Goal: Transaction & Acquisition: Purchase product/service

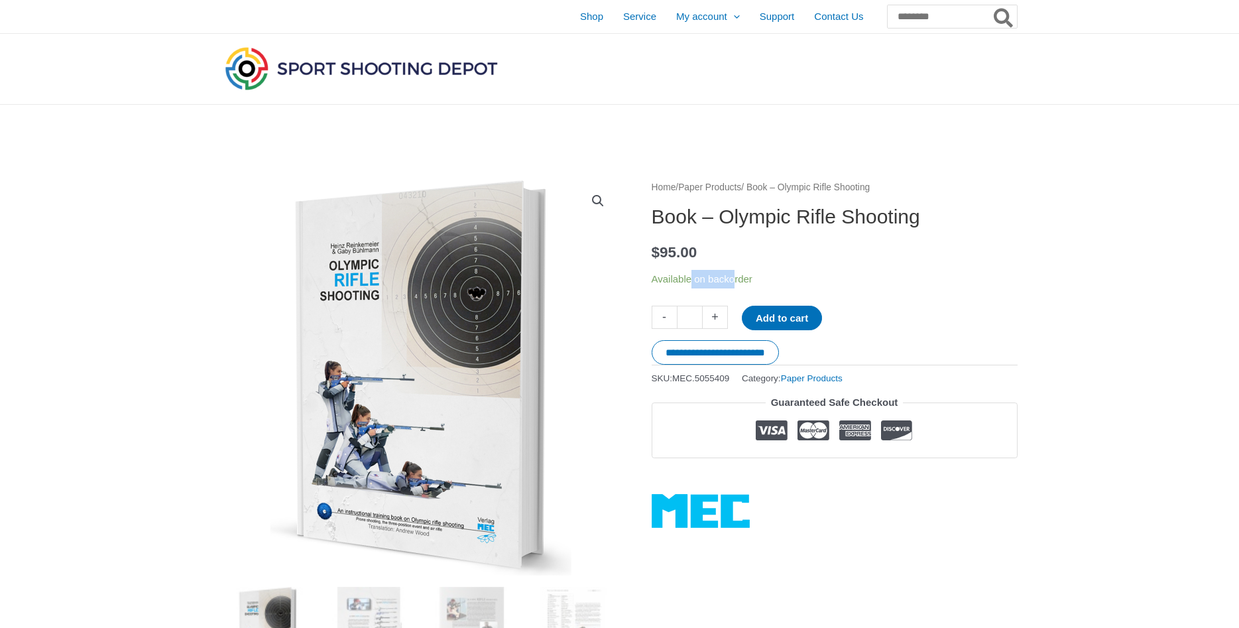
drag, startPoint x: 697, startPoint y: 284, endPoint x: 765, endPoint y: 280, distance: 68.4
click at [758, 280] on p "Available on backorder" at bounding box center [835, 279] width 366 height 19
click at [766, 280] on p "Available on backorder" at bounding box center [835, 279] width 366 height 19
drag, startPoint x: 699, startPoint y: 380, endPoint x: 740, endPoint y: 376, distance: 40.6
click at [729, 376] on span "MEC.5055409" at bounding box center [700, 378] width 57 height 10
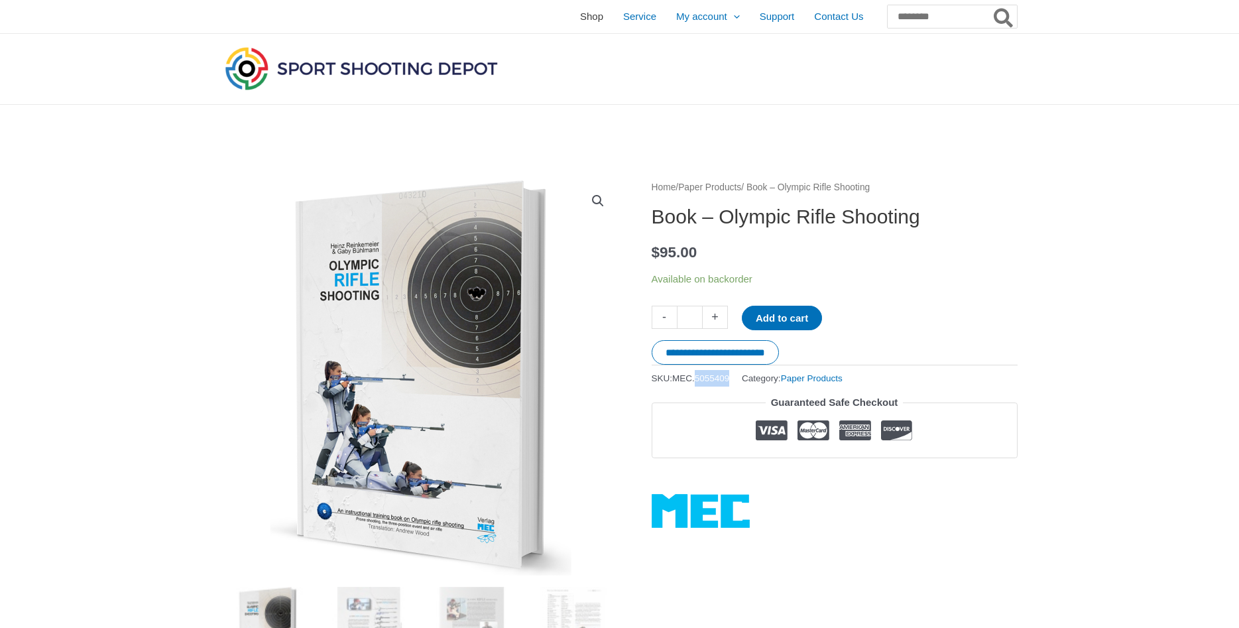
click at [580, 27] on span "Shop" at bounding box center [591, 16] width 23 height 33
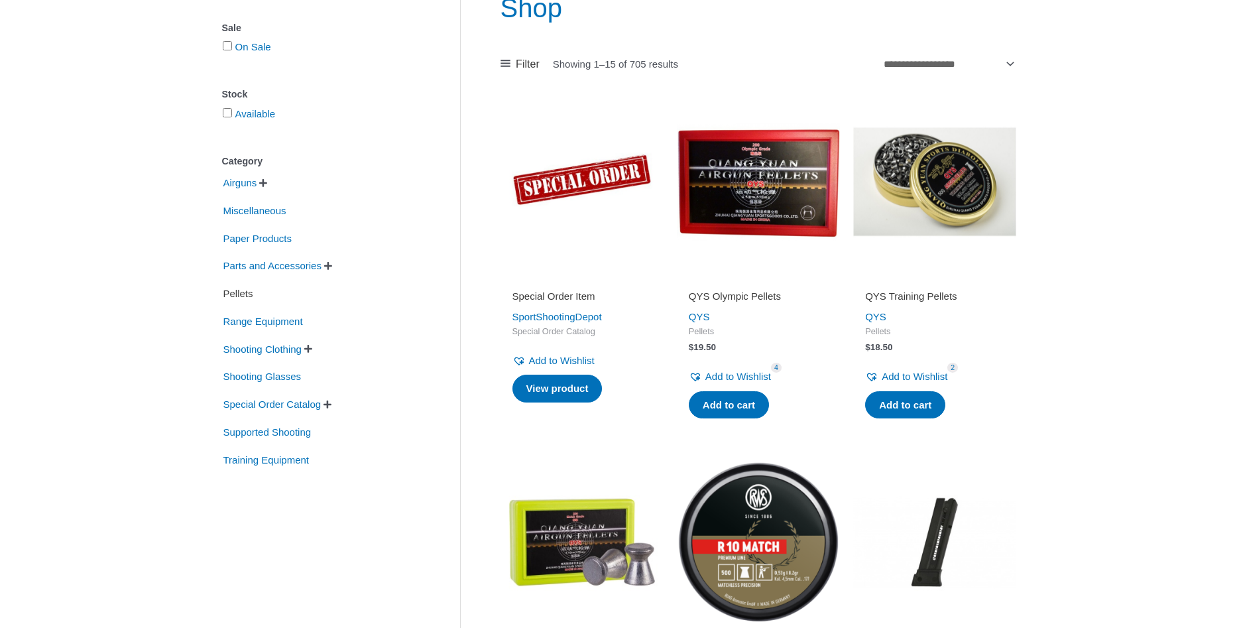
scroll to position [203, 0]
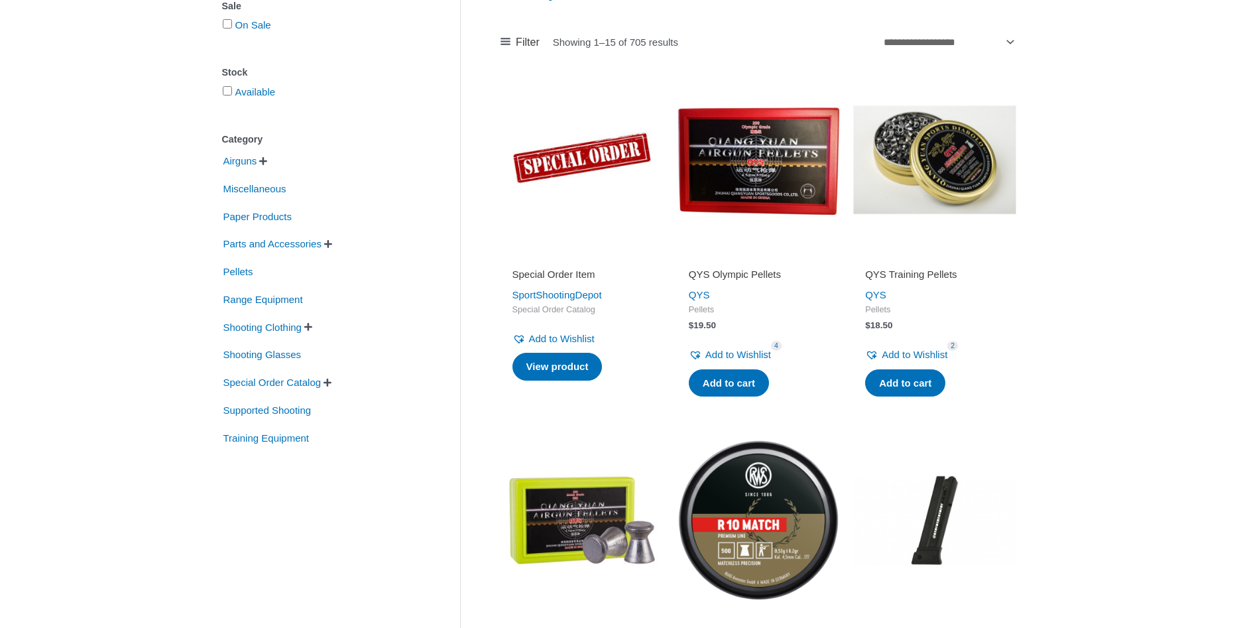
click at [312, 329] on span "" at bounding box center [308, 326] width 8 height 9
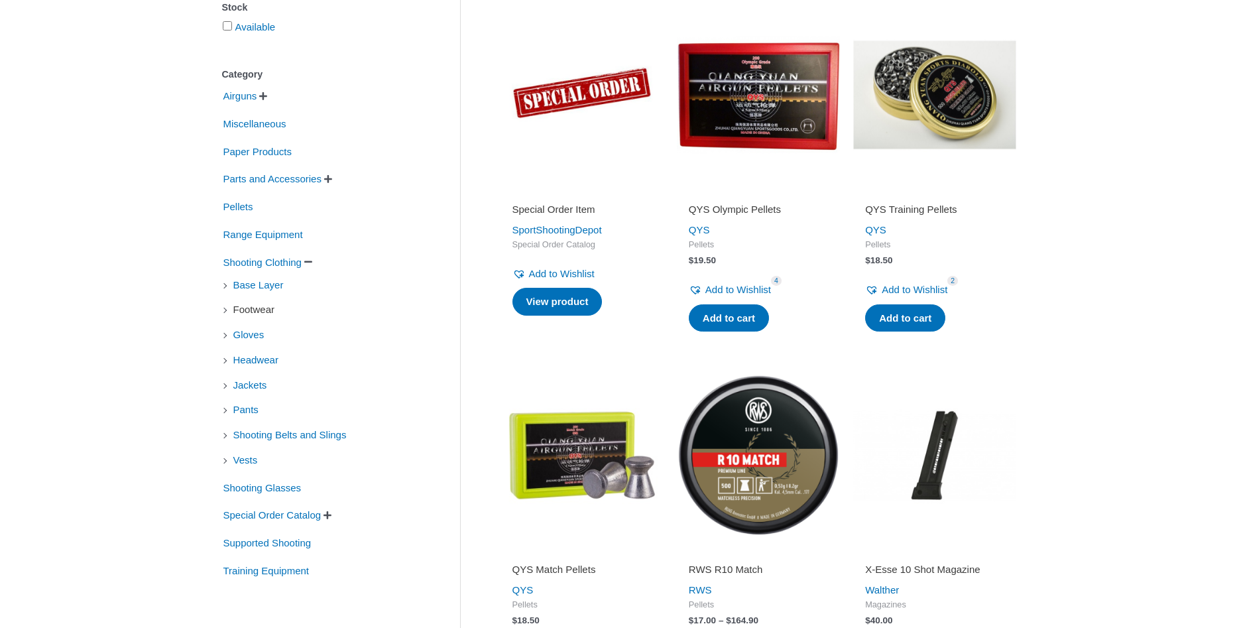
scroll to position [338, 0]
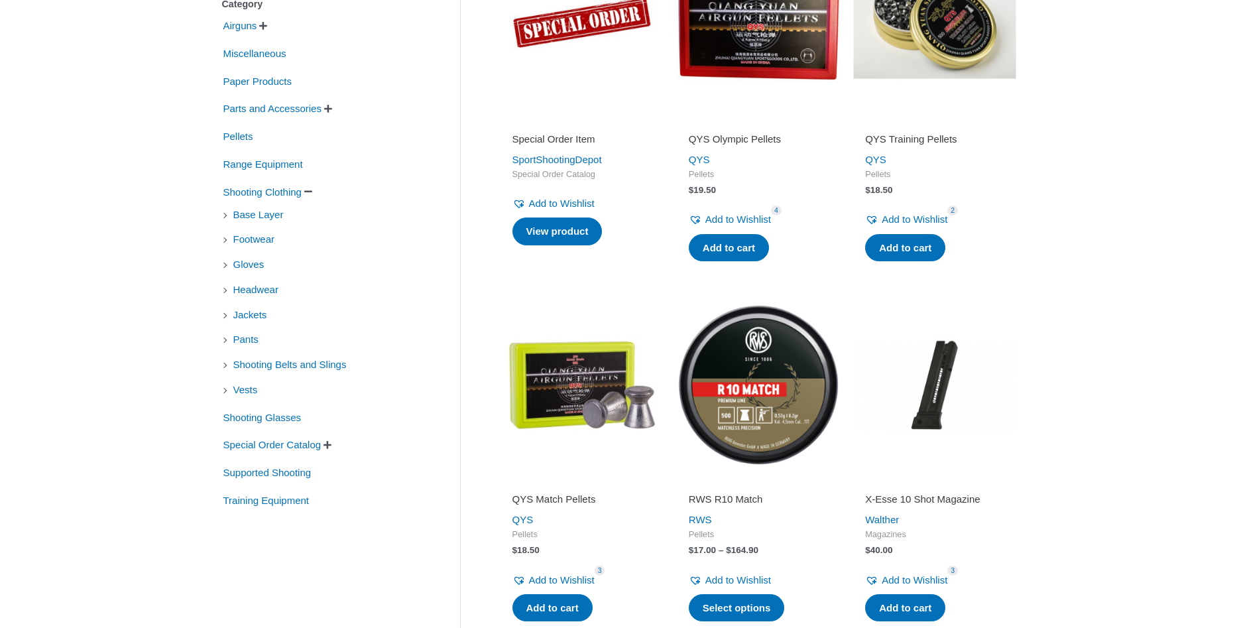
click at [222, 317] on li "Jackets" at bounding box center [321, 315] width 198 height 23
click at [260, 322] on span "Jackets" at bounding box center [250, 315] width 36 height 23
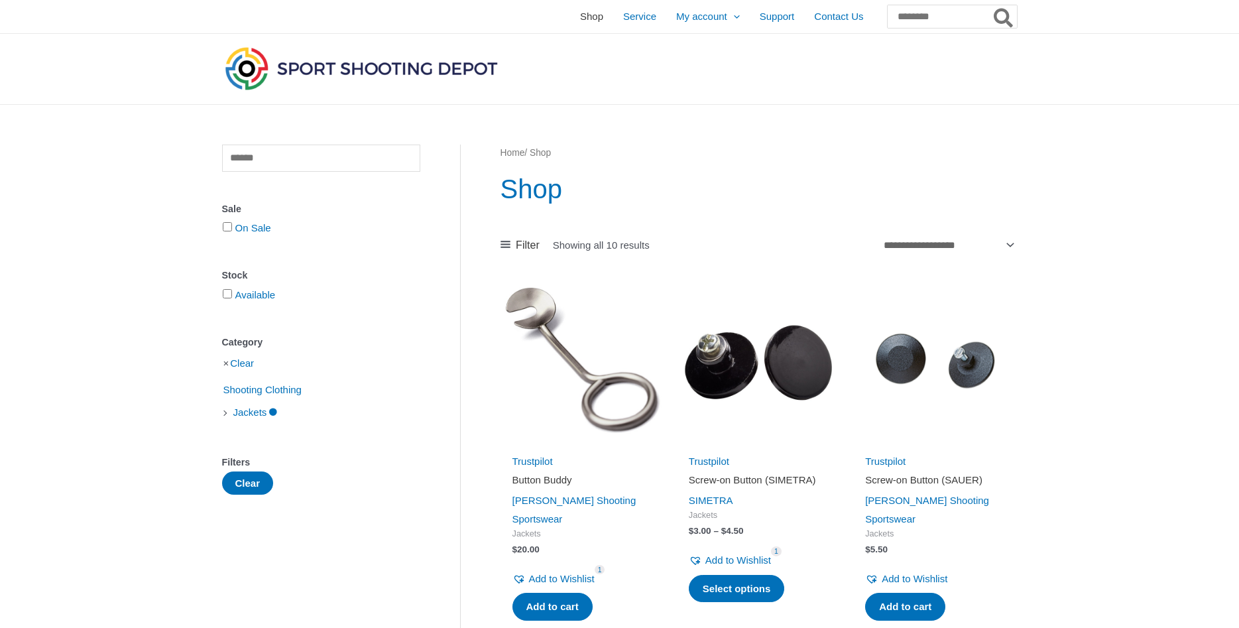
click at [580, 15] on span "Shop" at bounding box center [591, 16] width 23 height 33
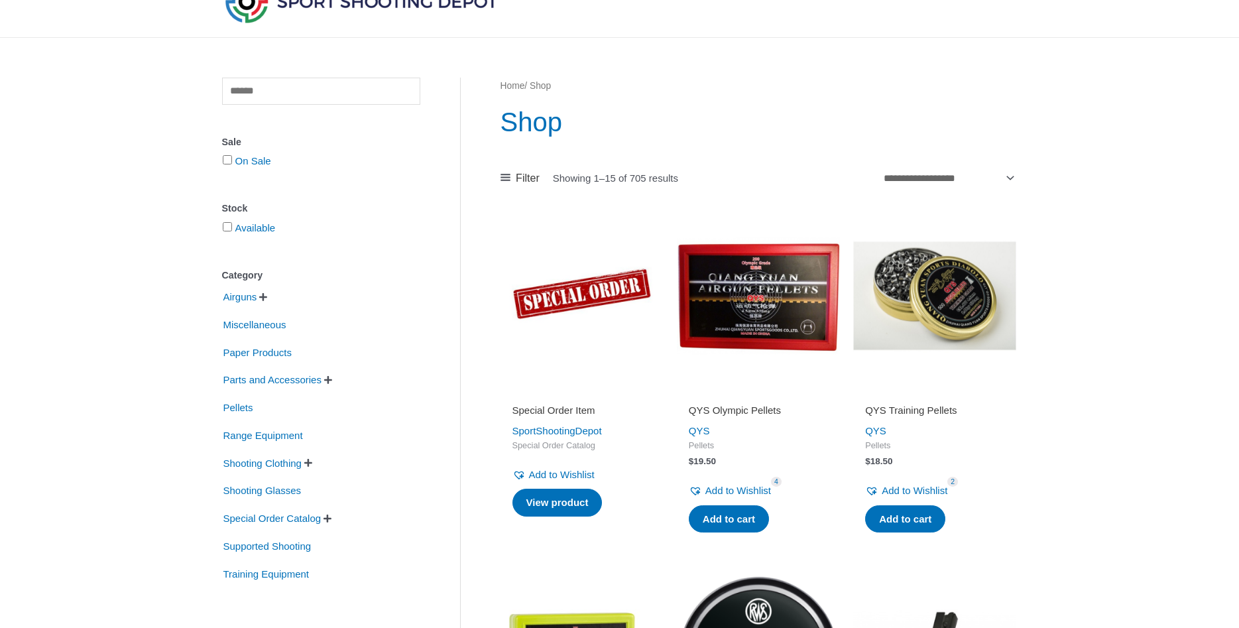
scroll to position [203, 0]
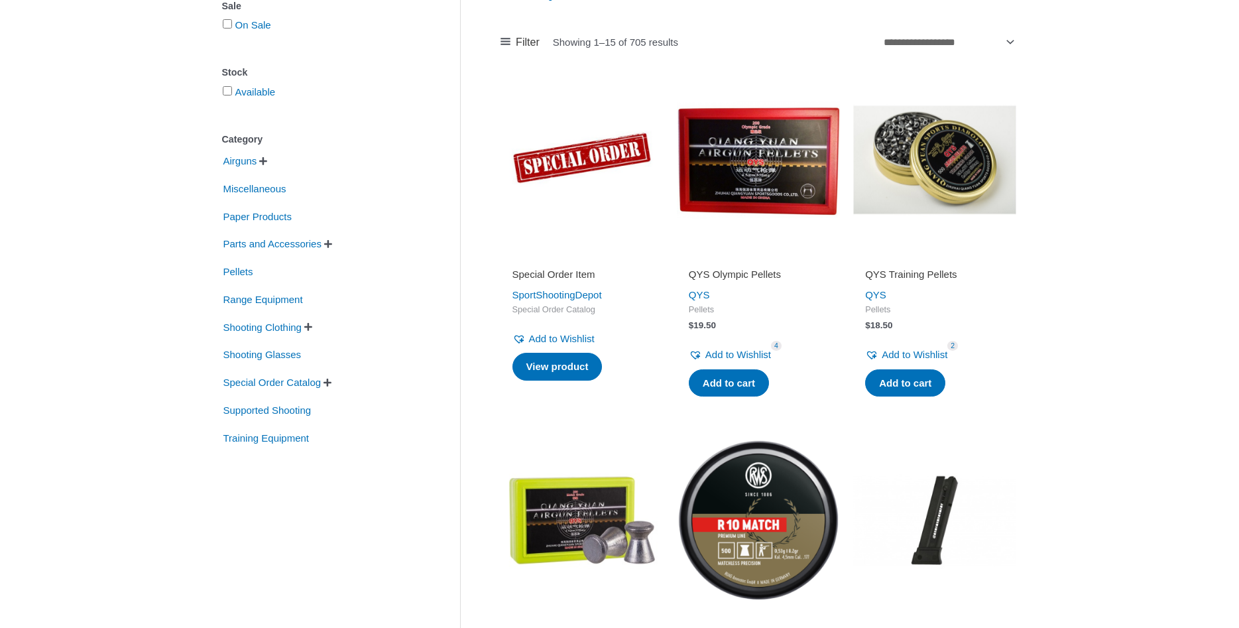
click at [312, 329] on span "" at bounding box center [308, 326] width 8 height 9
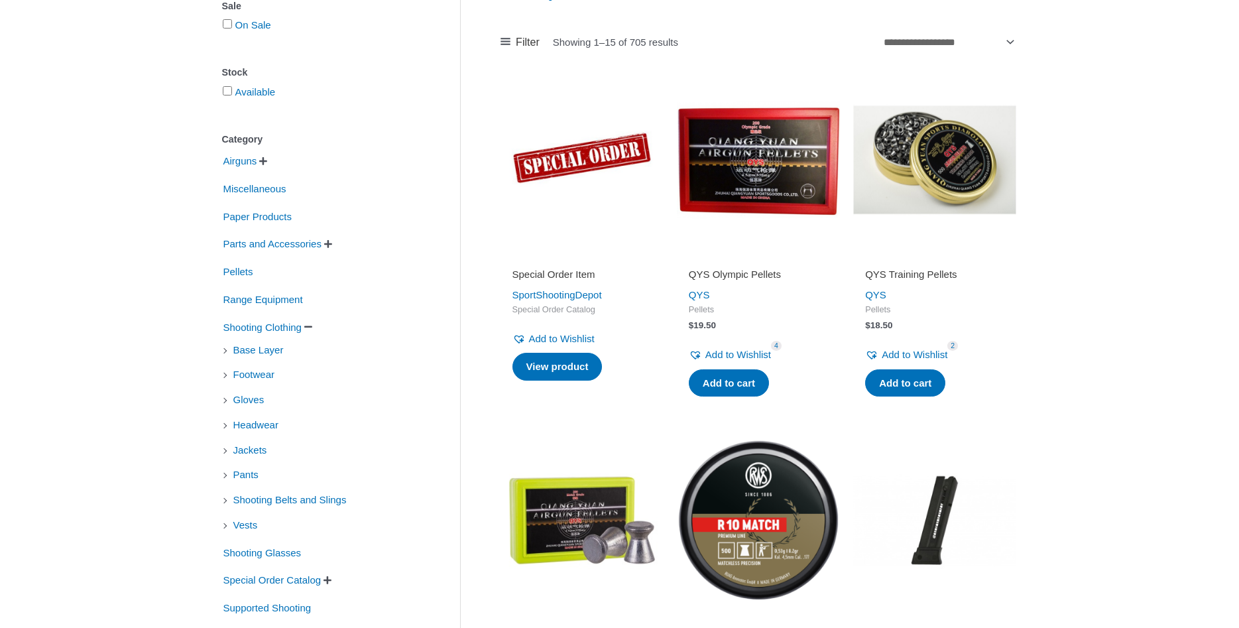
click at [227, 354] on li "Base Layer" at bounding box center [321, 350] width 198 height 23
click at [241, 353] on span "Base Layer" at bounding box center [258, 350] width 53 height 23
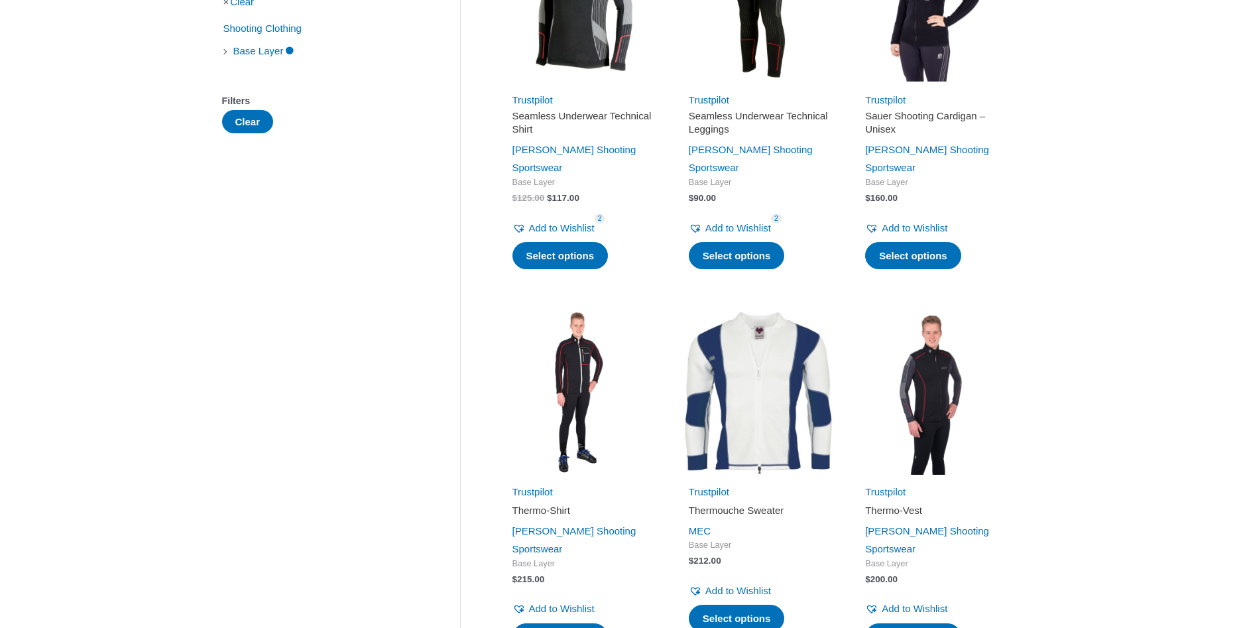
scroll to position [541, 0]
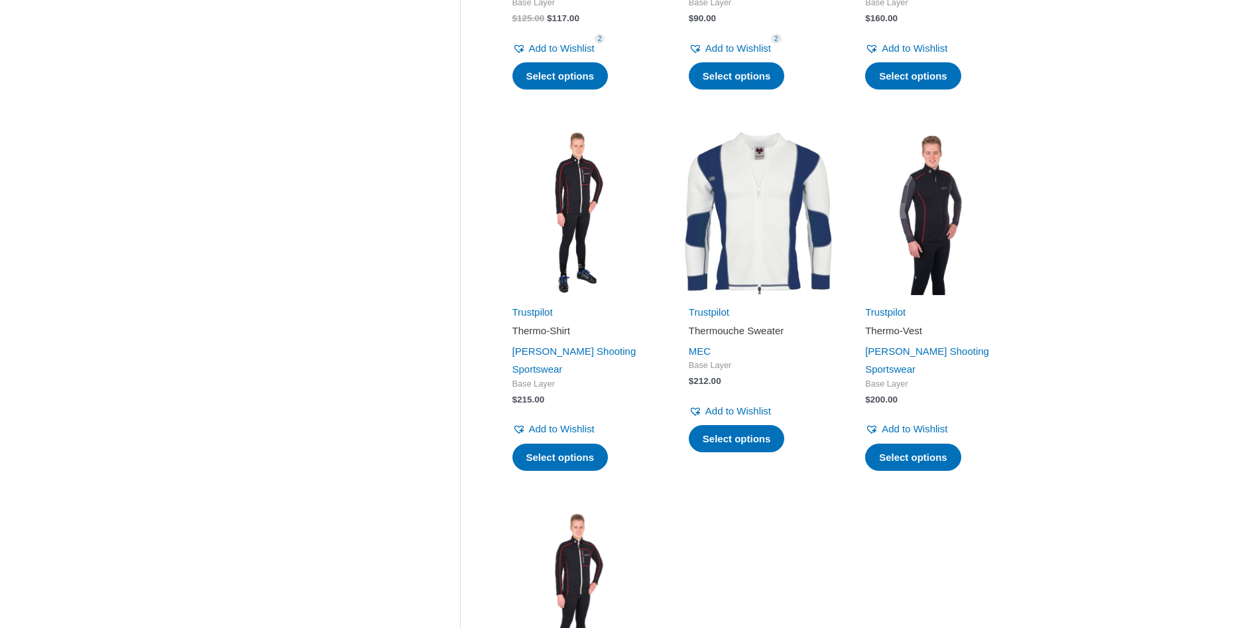
click at [736, 221] on img at bounding box center [758, 212] width 163 height 163
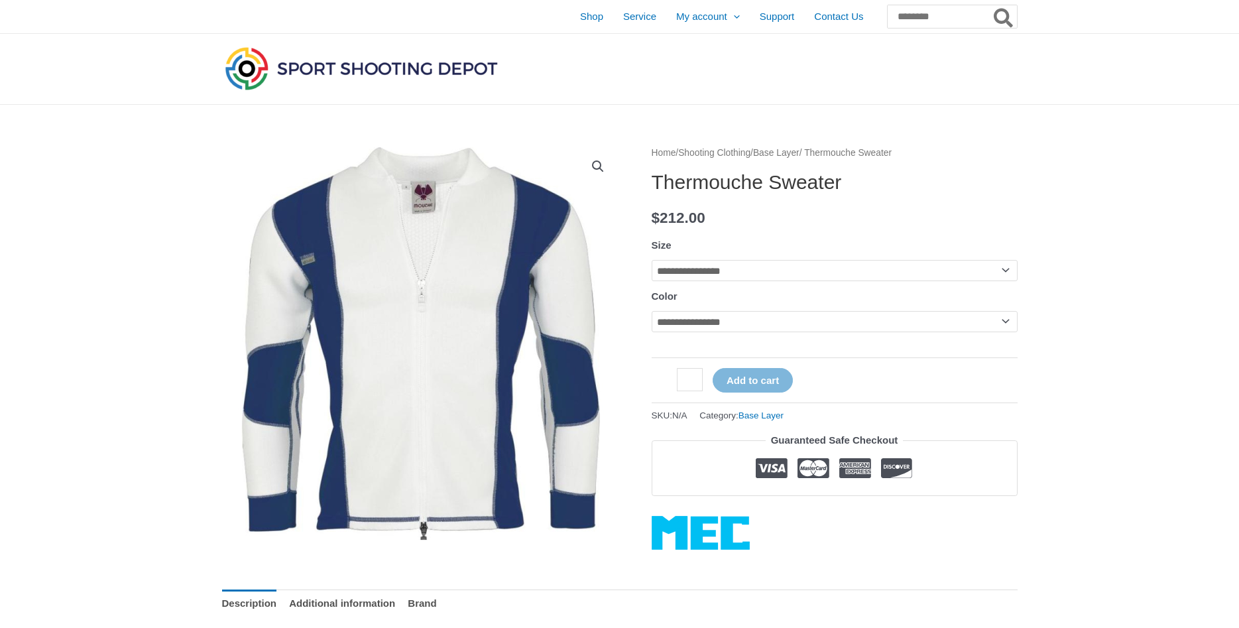
scroll to position [68, 0]
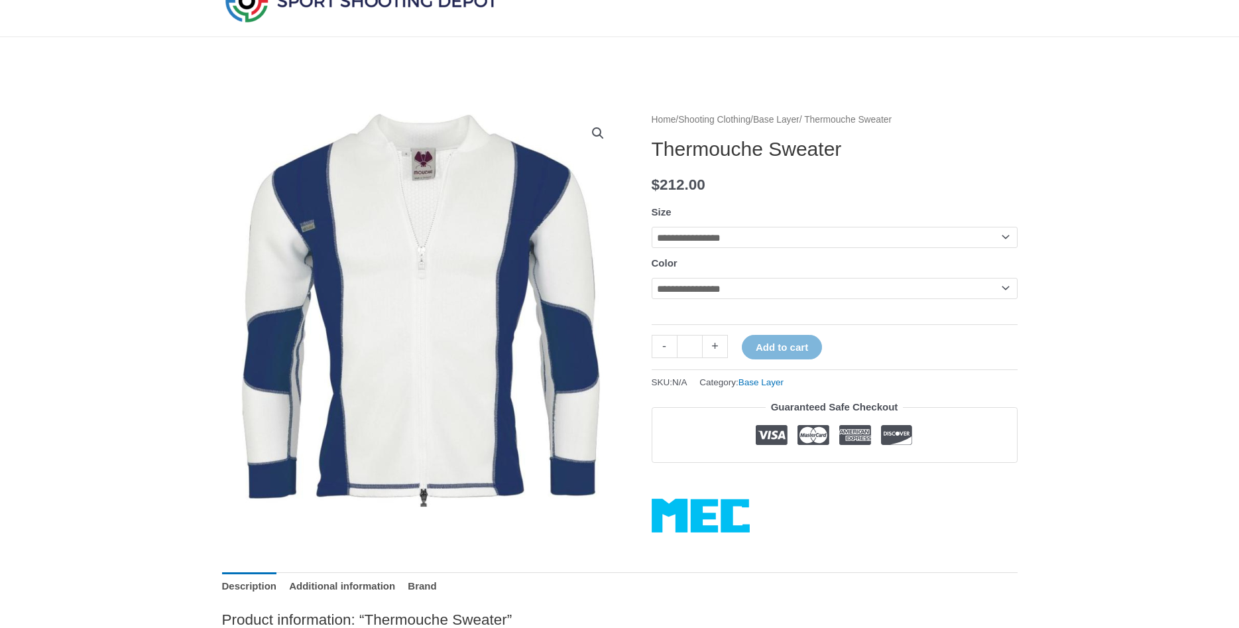
click at [652, 227] on select "**********" at bounding box center [835, 237] width 366 height 21
select select "*"
click at [652, 278] on select "**********" at bounding box center [835, 288] width 366 height 21
select select "**********"
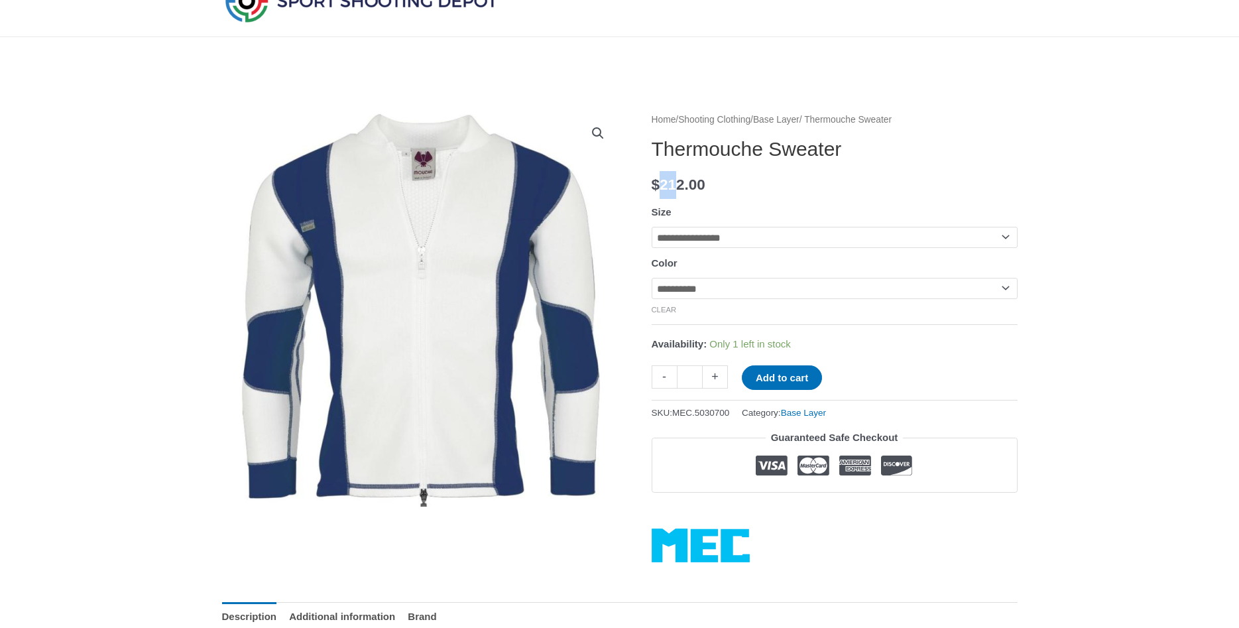
drag, startPoint x: 659, startPoint y: 178, endPoint x: 697, endPoint y: 182, distance: 37.9
click at [695, 181] on bdi "$ 212.00" at bounding box center [679, 184] width 54 height 17
click at [705, 182] on bdi "$ 212.00" at bounding box center [679, 184] width 54 height 17
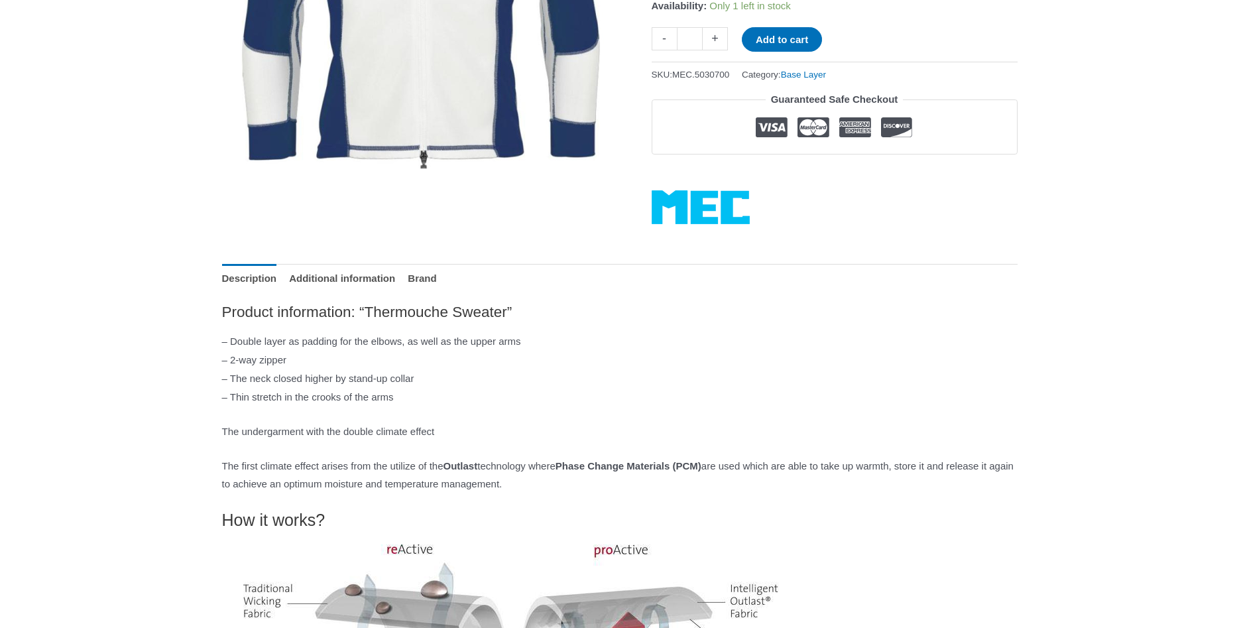
scroll to position [541, 0]
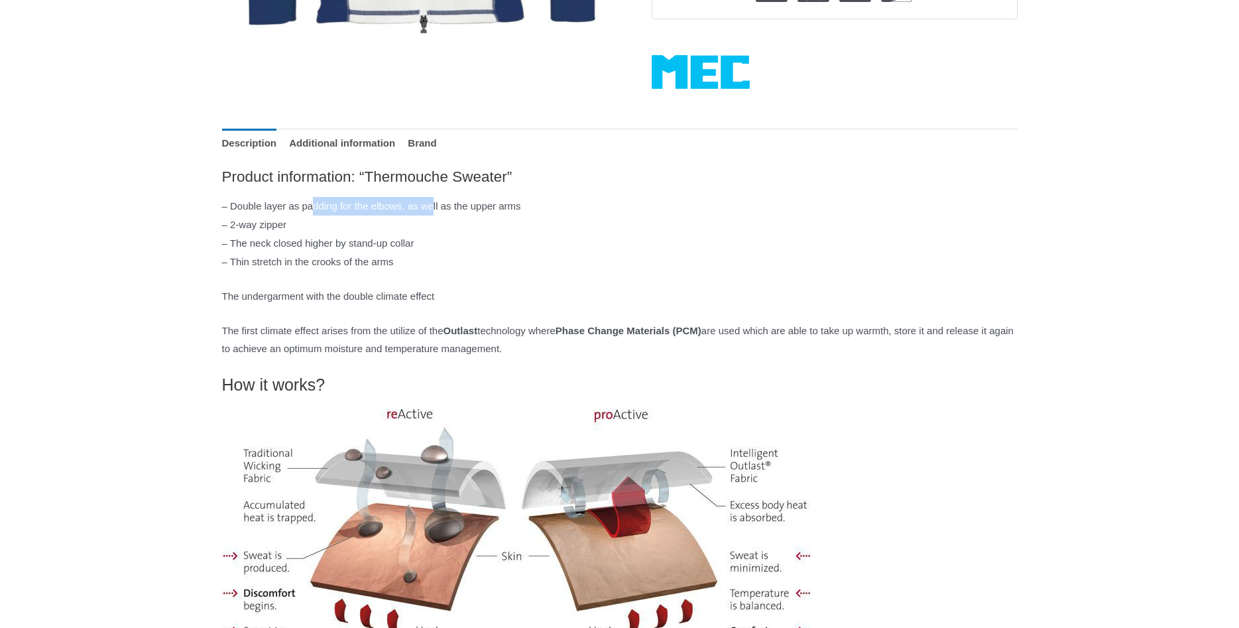
drag, startPoint x: 339, startPoint y: 205, endPoint x: 464, endPoint y: 213, distance: 124.8
click at [461, 213] on p "– Double layer as padding for the elbows, as well as the upper arms – 2-way zip…" at bounding box center [619, 234] width 795 height 74
click at [465, 213] on p "– Double layer as padding for the elbows, as well as the upper arms – 2-way zip…" at bounding box center [619, 234] width 795 height 74
drag, startPoint x: 401, startPoint y: 300, endPoint x: 496, endPoint y: 305, distance: 94.9
click at [492, 305] on p "The undergarment with the double climate effect" at bounding box center [619, 296] width 795 height 19
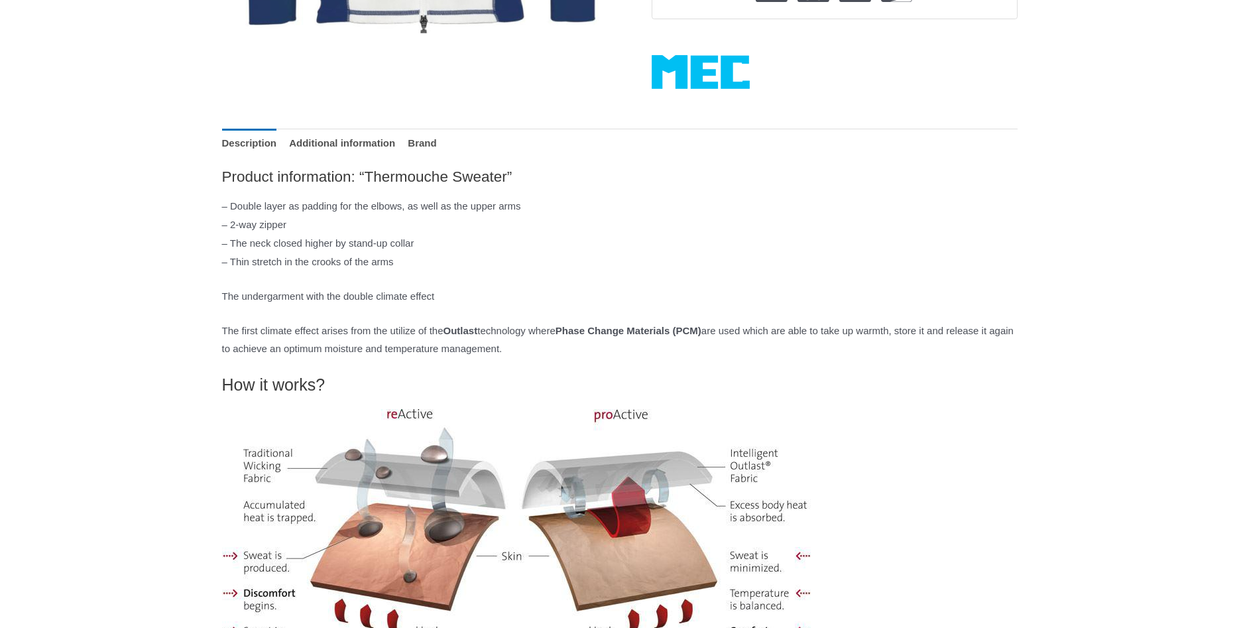
click at [496, 305] on p "The undergarment with the double climate effect" at bounding box center [619, 296] width 795 height 19
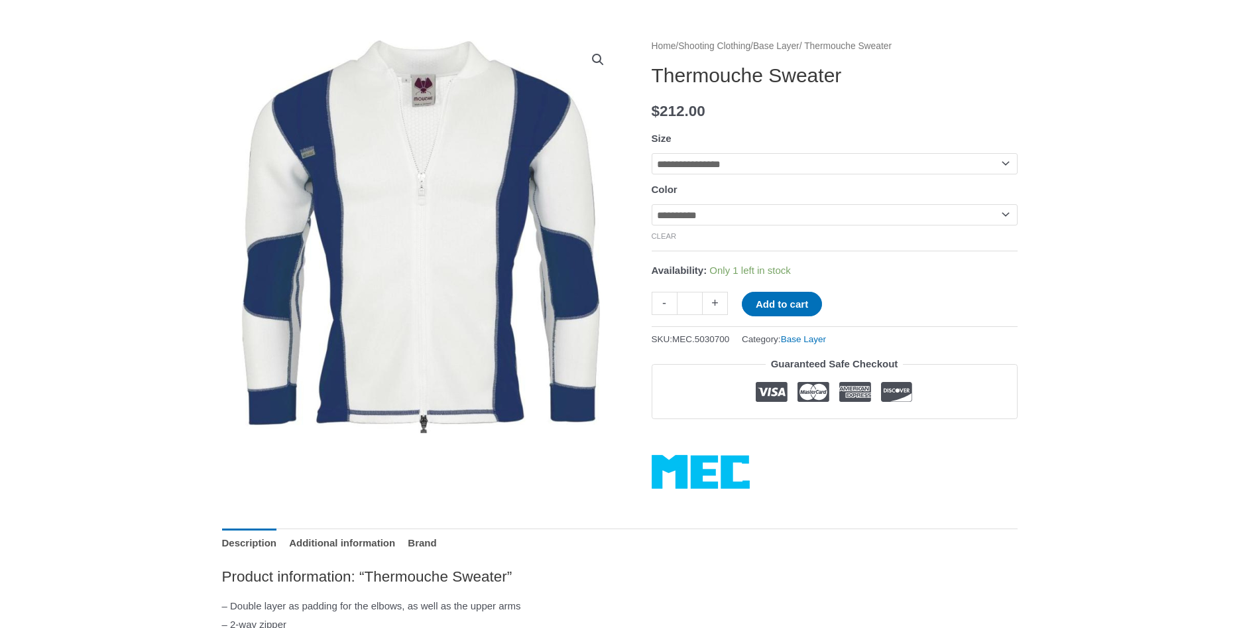
scroll to position [135, 0]
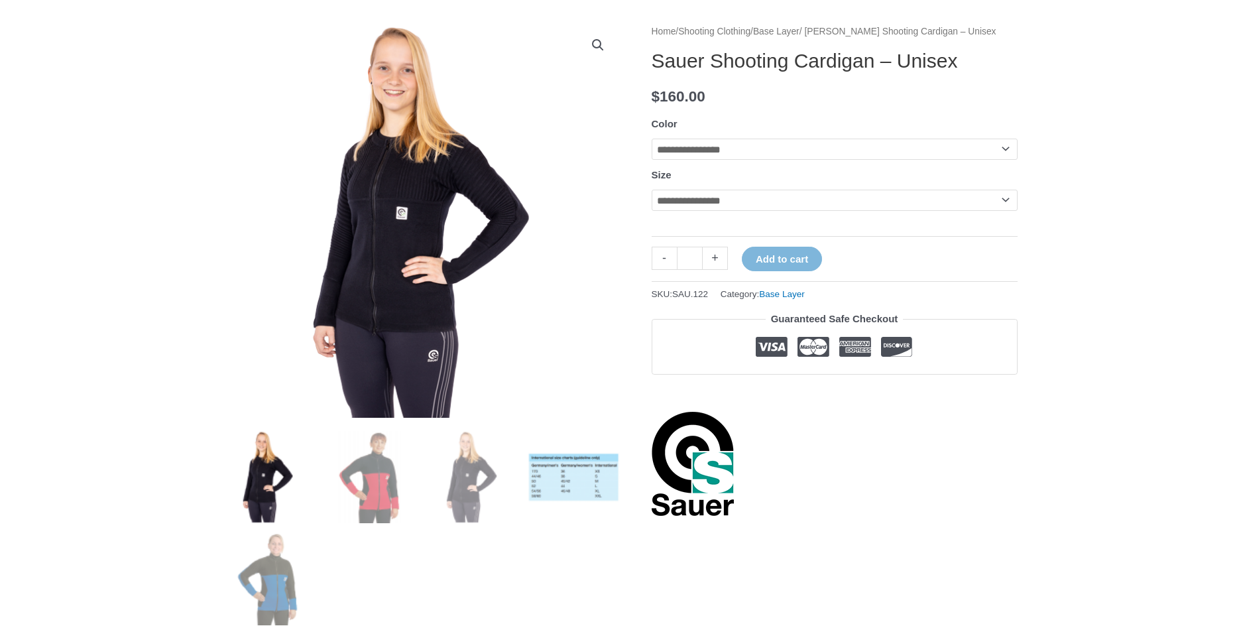
scroll to position [203, 0]
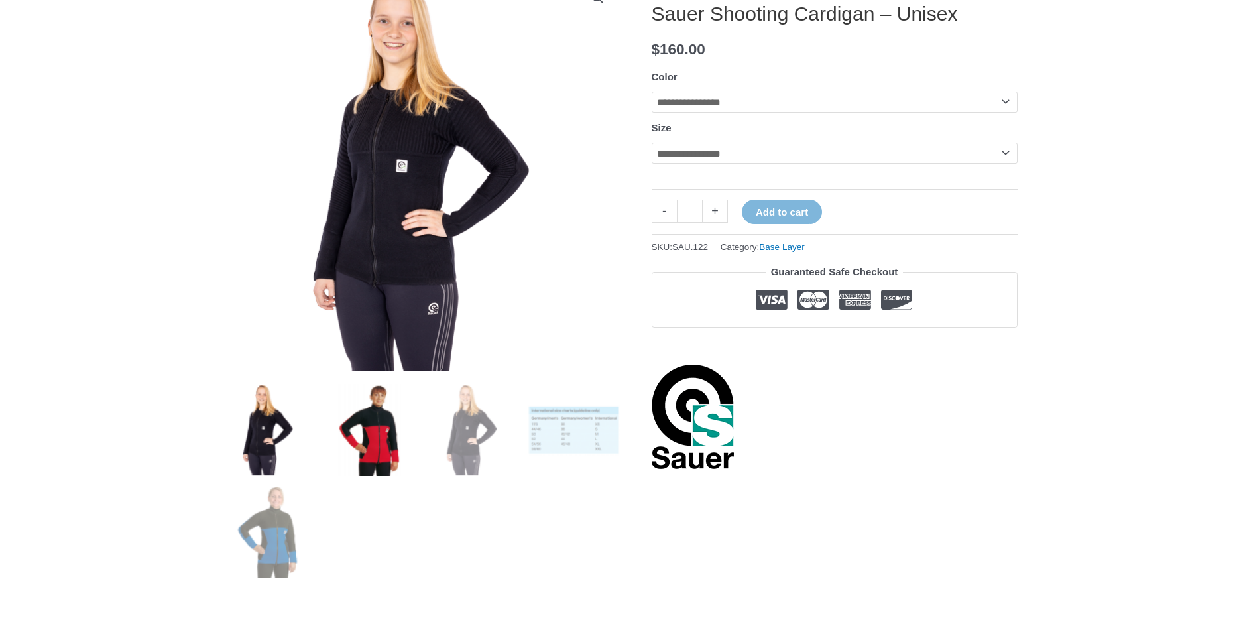
click at [376, 443] on img at bounding box center [369, 430] width 92 height 92
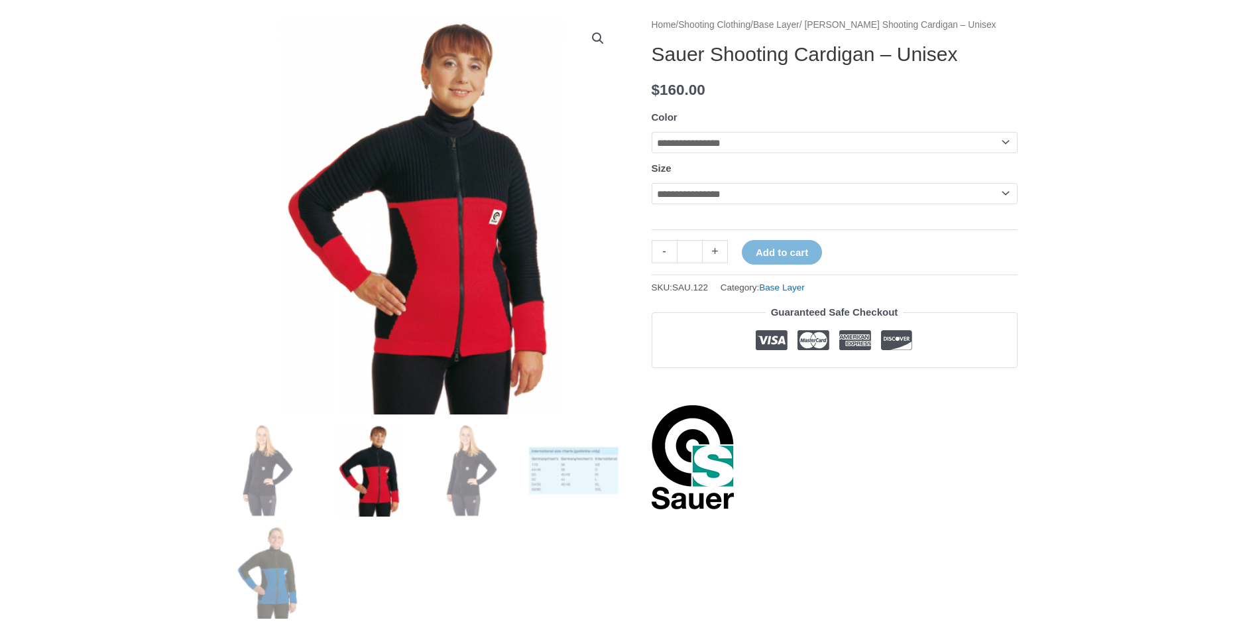
scroll to position [68, 0]
